Goal: Task Accomplishment & Management: Use online tool/utility

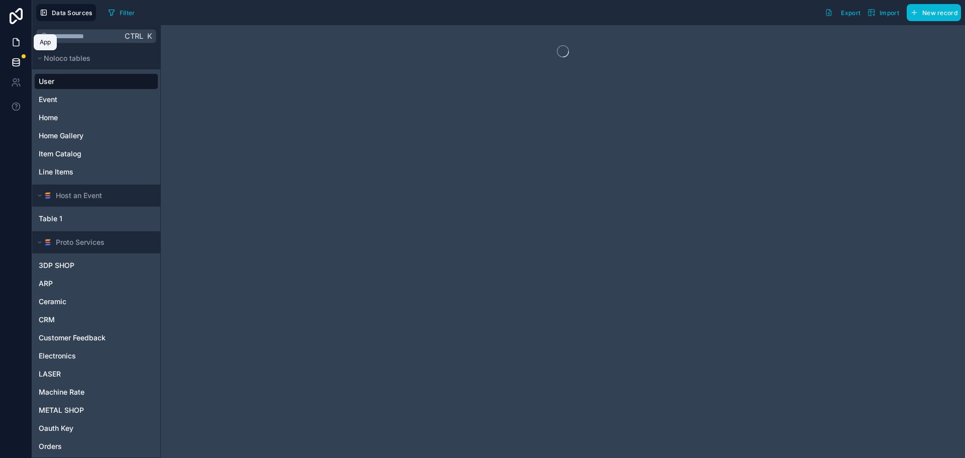
click at [16, 42] on icon at bounding box center [16, 42] width 10 height 10
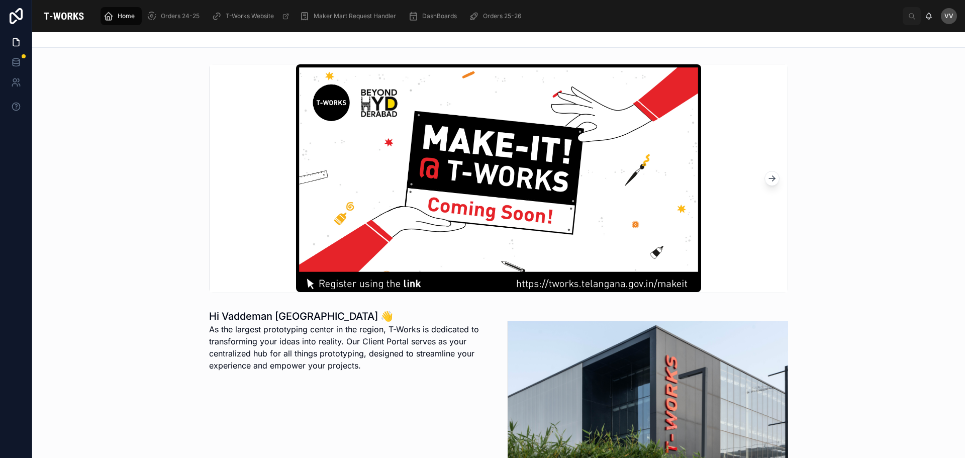
scroll to position [251, 0]
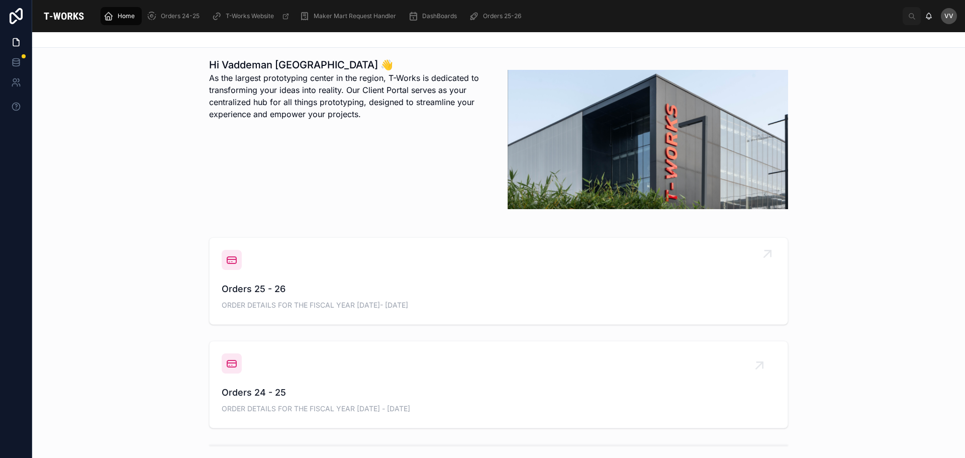
click at [255, 290] on span "Orders 25 - 26" at bounding box center [499, 289] width 554 height 14
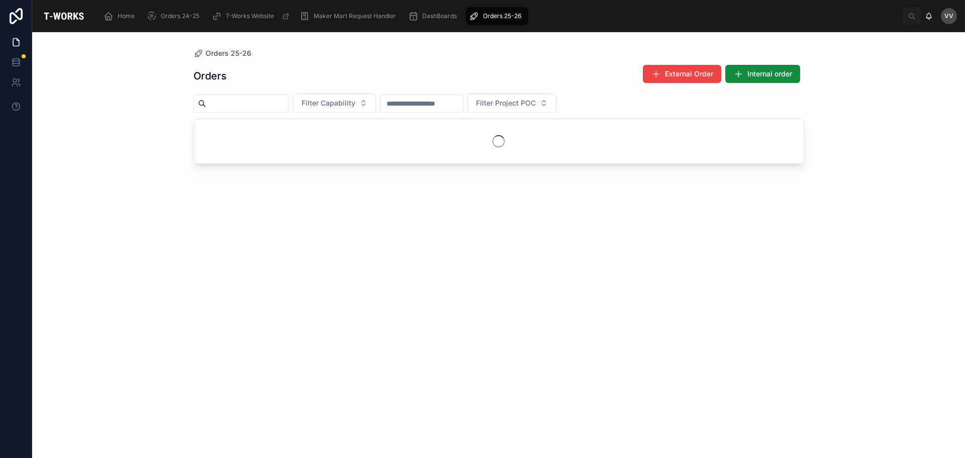
click at [288, 102] on input "text" at bounding box center [247, 103] width 82 height 14
type input "***"
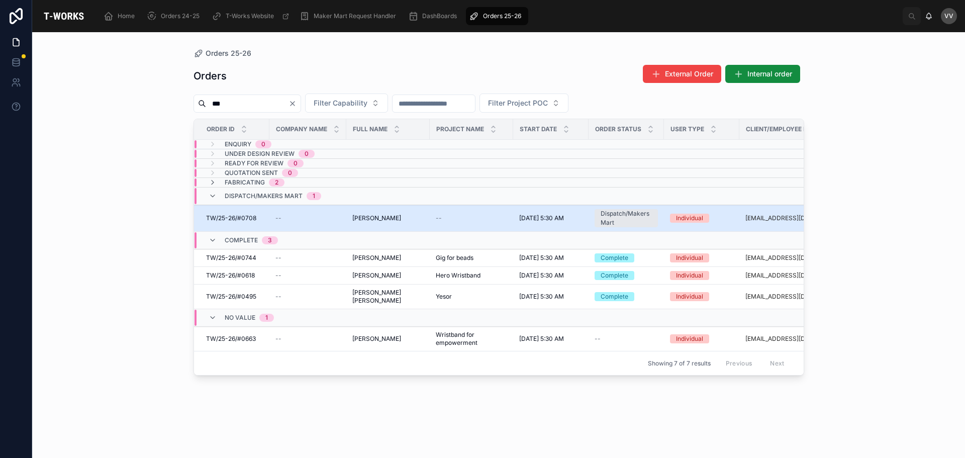
click at [250, 220] on span "TW/25-26/#0708" at bounding box center [231, 218] width 50 height 8
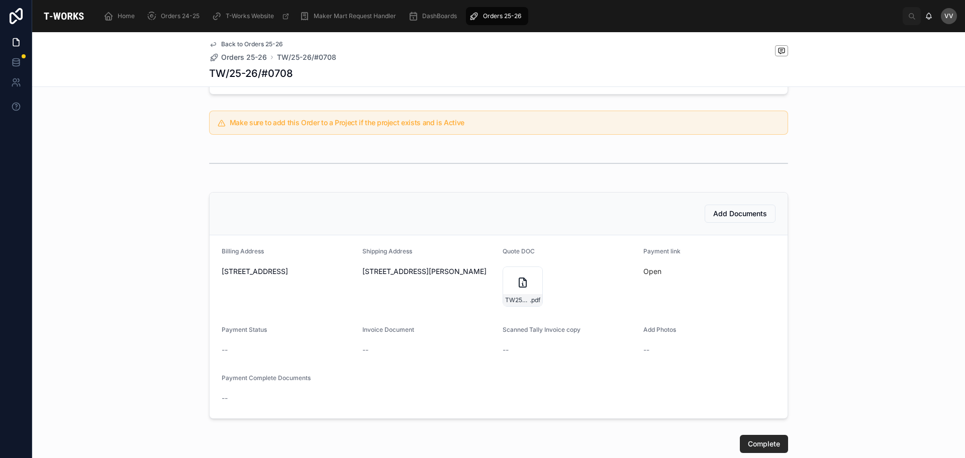
scroll to position [279, 0]
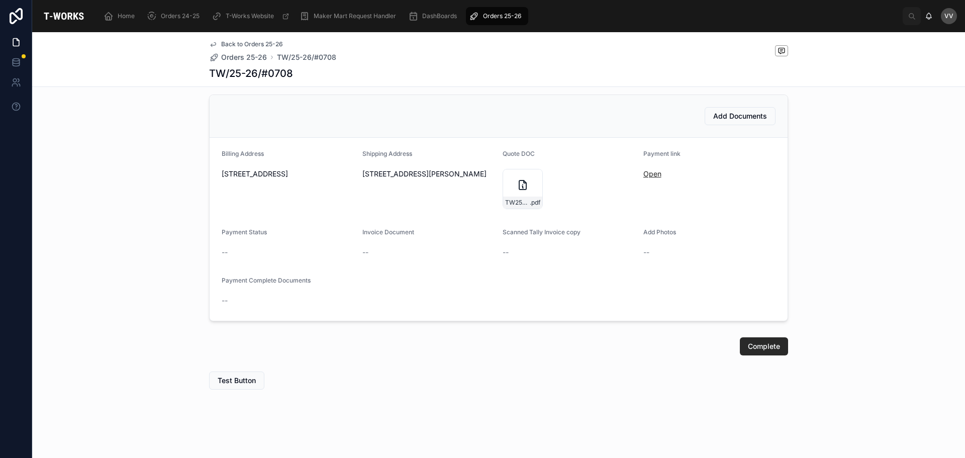
click at [649, 171] on link "Open" at bounding box center [652, 173] width 18 height 9
click at [506, 183] on div "TW25-26#0708 .pdf" at bounding box center [522, 189] width 40 height 40
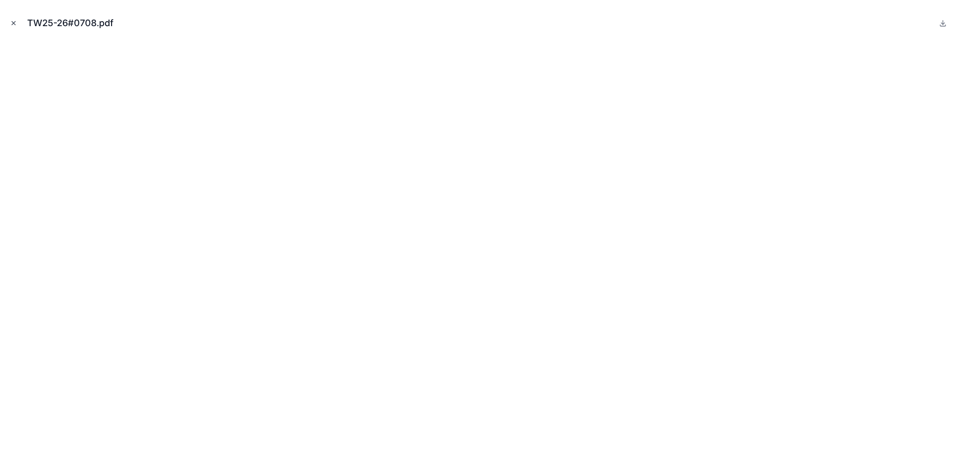
click at [12, 20] on icon "Close modal" at bounding box center [13, 23] width 7 height 7
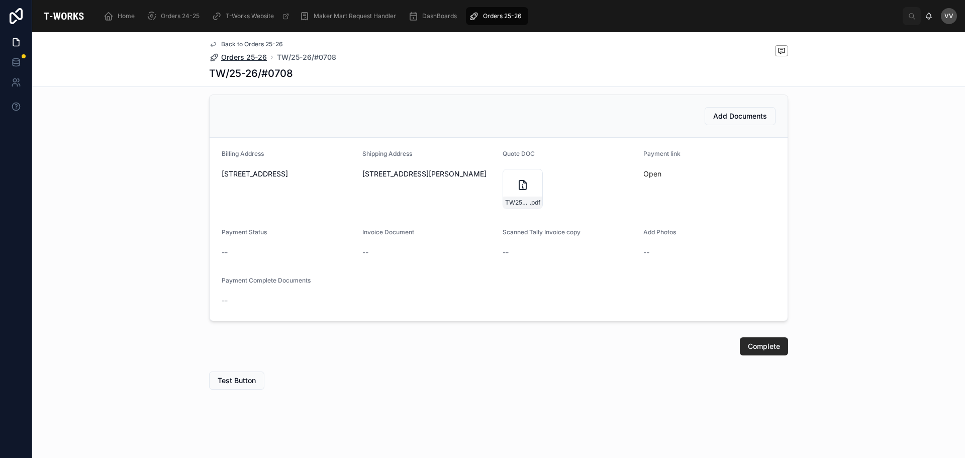
click at [237, 57] on span "Orders 25-26" at bounding box center [244, 57] width 46 height 10
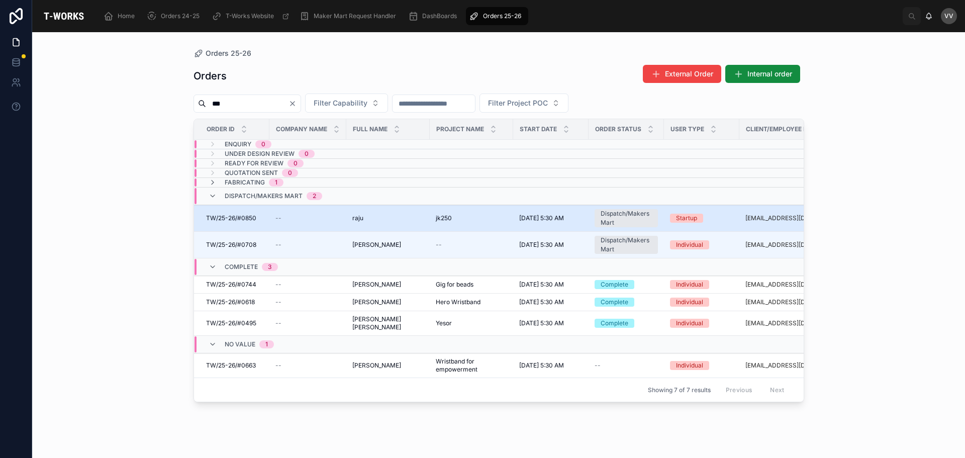
click at [367, 217] on div "[PERSON_NAME]" at bounding box center [387, 218] width 71 height 8
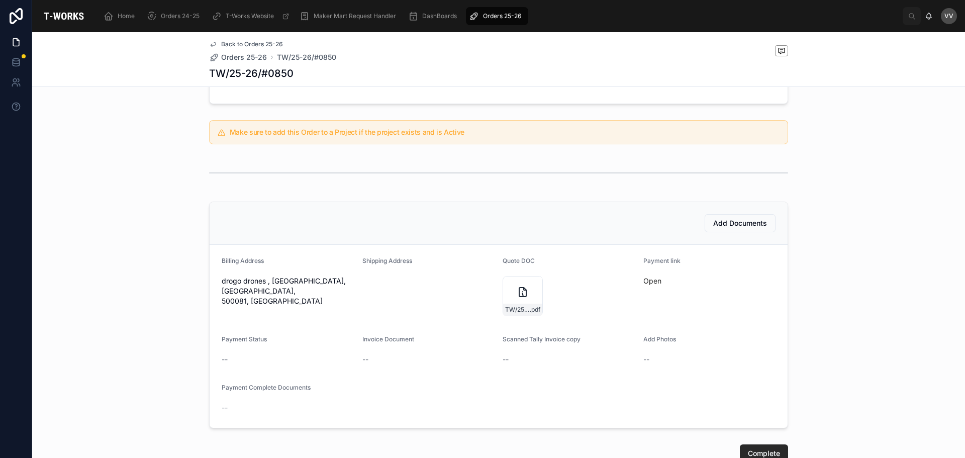
scroll to position [201, 0]
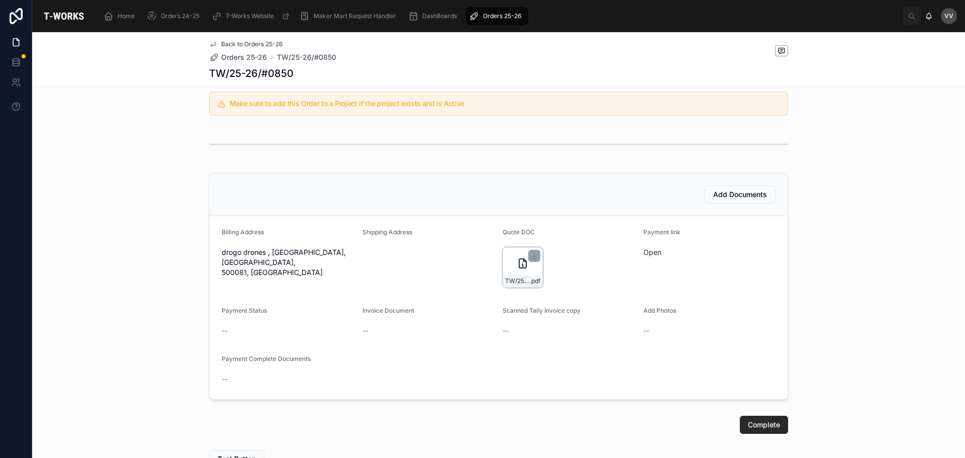
click at [507, 259] on div "TW/25-26/#0850 .pdf" at bounding box center [522, 267] width 40 height 40
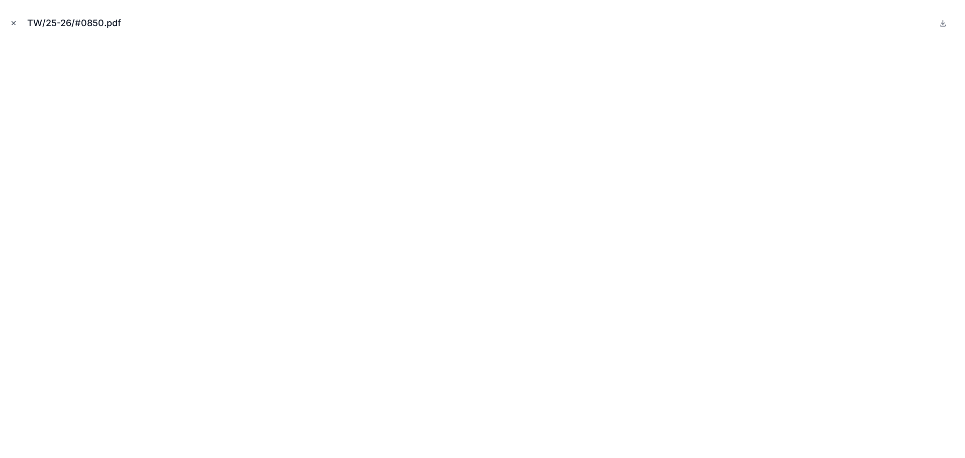
click at [14, 22] on icon "Close modal" at bounding box center [13, 23] width 7 height 7
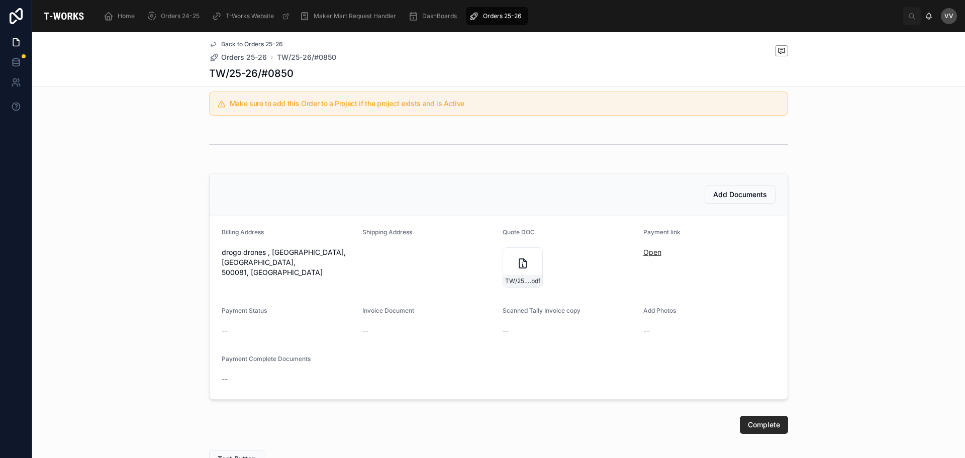
click at [650, 249] on link "Open" at bounding box center [652, 252] width 18 height 9
